Goal: Check status: Verify the current state of an ongoing process or item

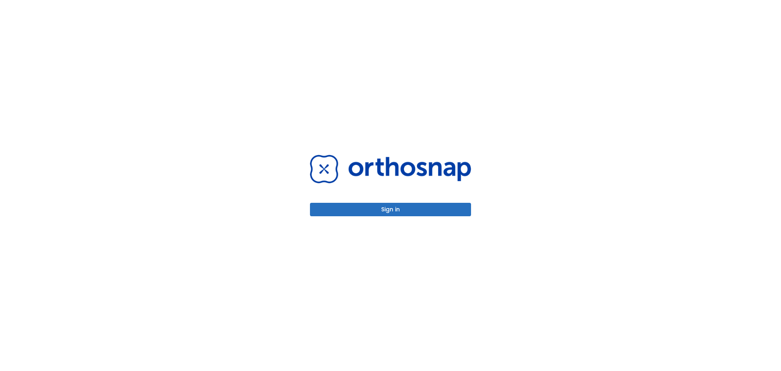
click at [390, 206] on button "Sign in" at bounding box center [390, 209] width 161 height 13
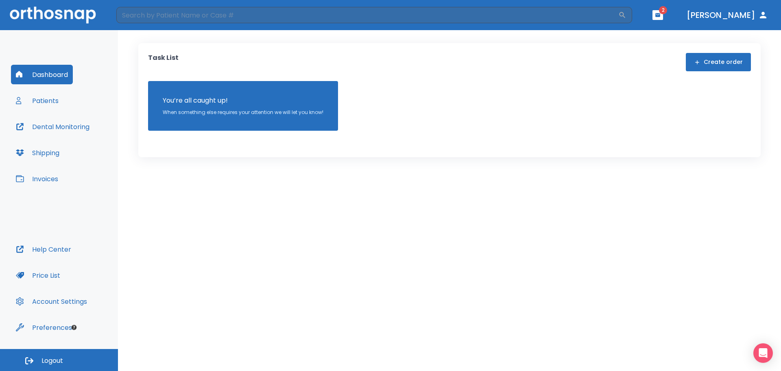
click at [48, 103] on button "Patients" at bounding box center [37, 101] width 53 height 20
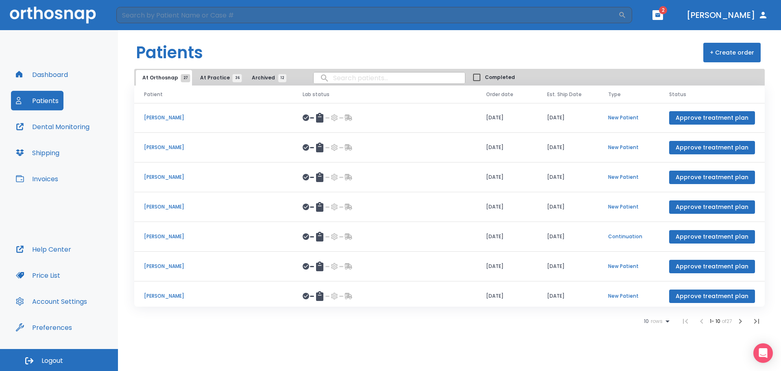
click at [360, 83] on input "search" at bounding box center [389, 78] width 151 height 16
type input "shanika davis"
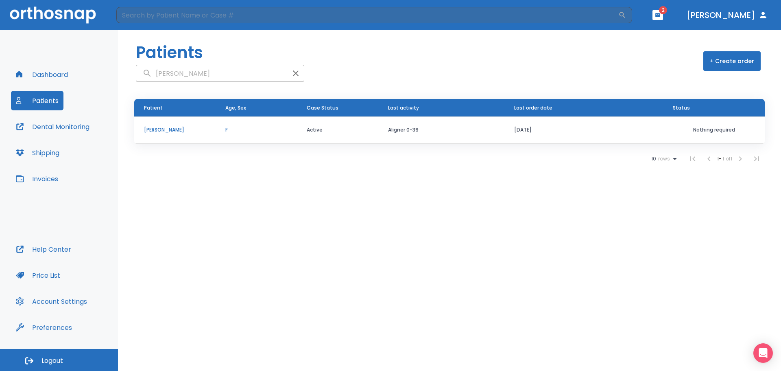
click at [189, 133] on p "Shanika Davis" at bounding box center [175, 129] width 62 height 7
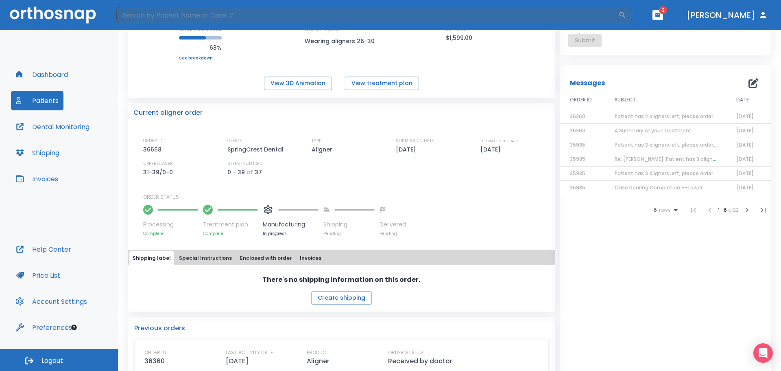
scroll to position [122, 0]
